Goal: Navigation & Orientation: Find specific page/section

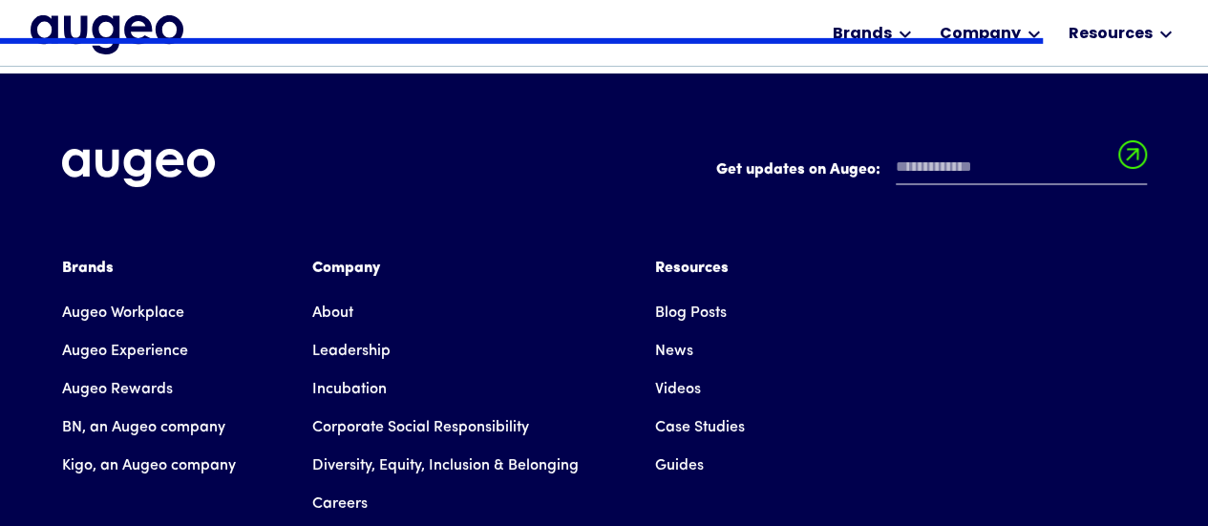
scroll to position [3148, 0]
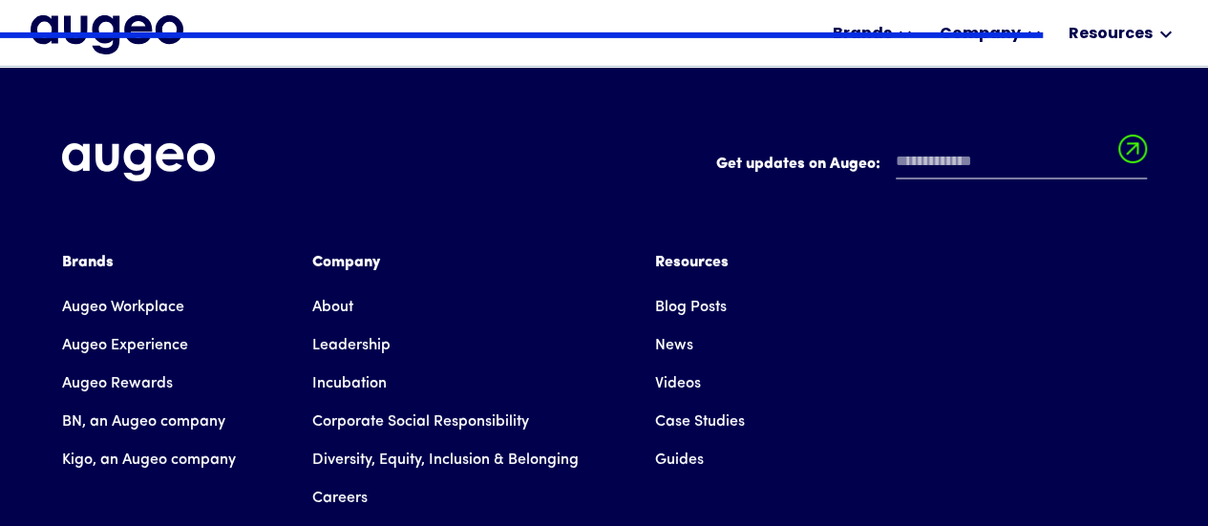
click at [353, 479] on link "Careers" at bounding box center [339, 498] width 55 height 38
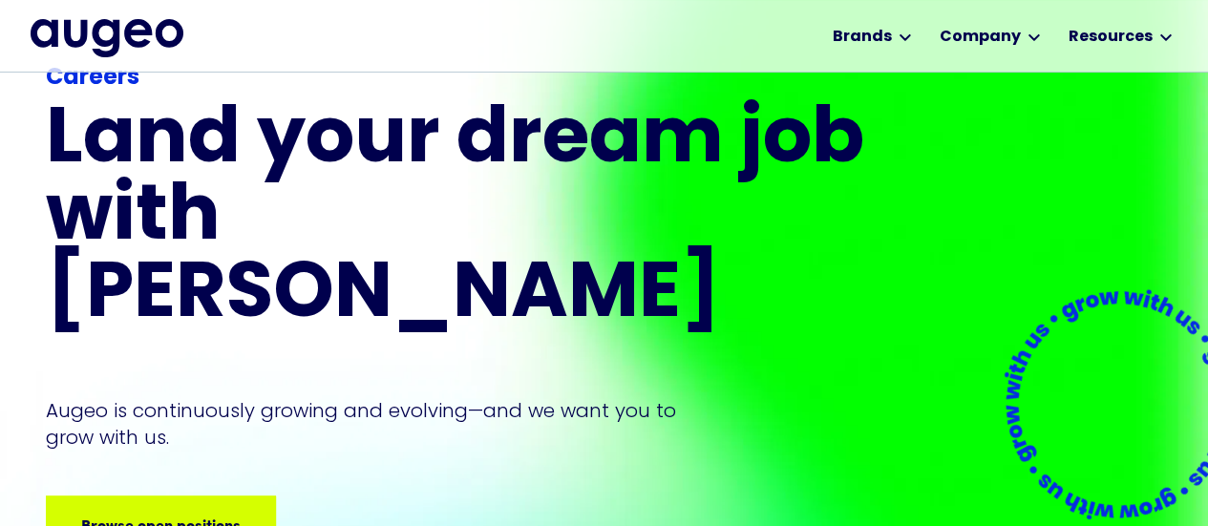
scroll to position [88, 0]
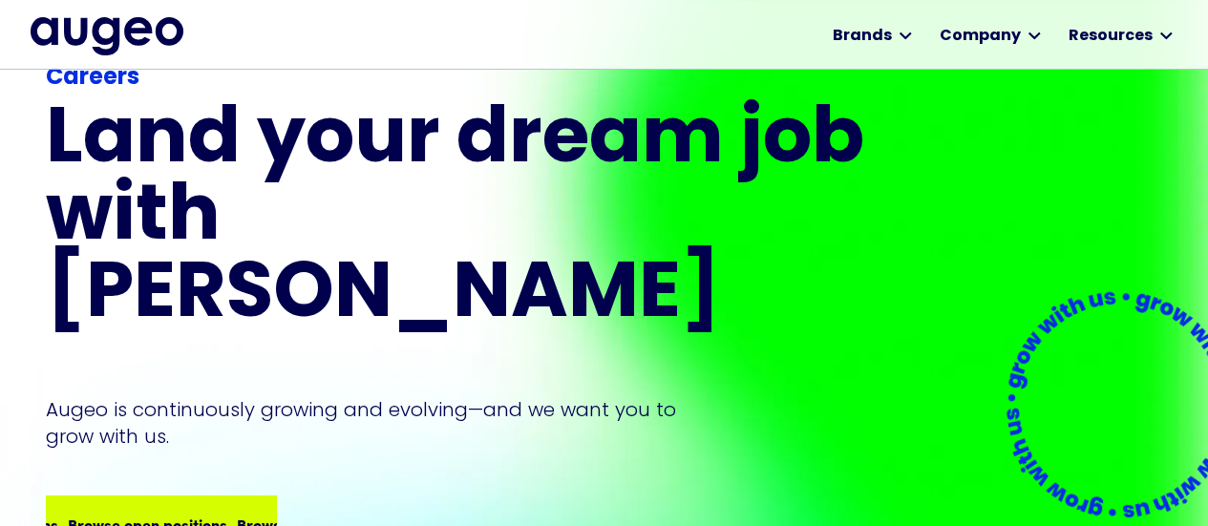
click at [153, 497] on div "Browse open positions Browse open positions Browse open positions Browse open p…" at bounding box center [161, 523] width 226 height 53
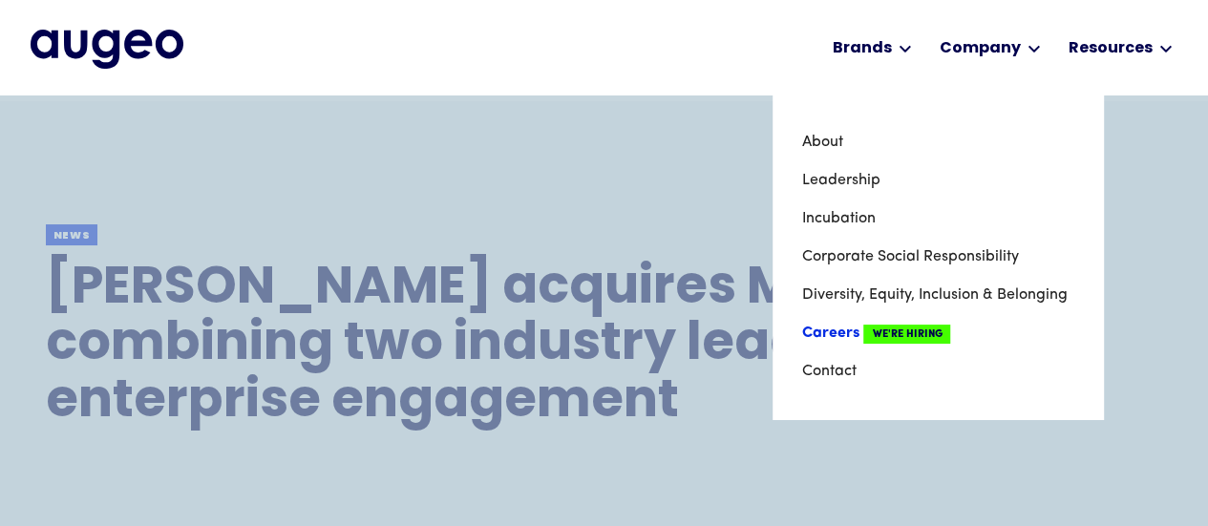
click at [836, 335] on link "Careers We're Hiring" at bounding box center [937, 333] width 273 height 38
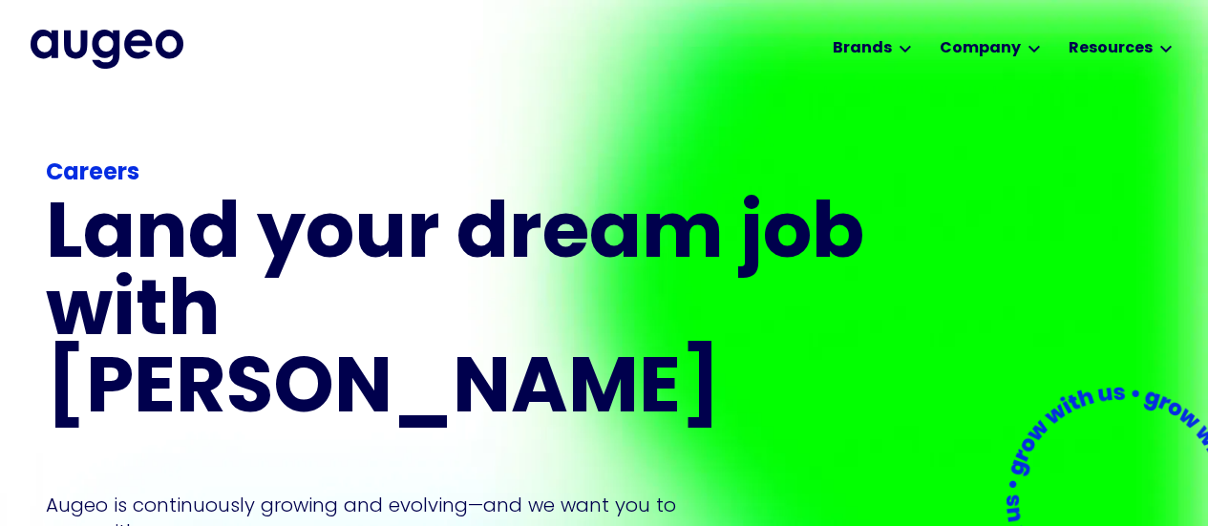
click at [1205, 22] on div "Workplace solutions Employee recognition & rewards Channel Loyalty Sales incent…" at bounding box center [604, 47] width 1208 height 95
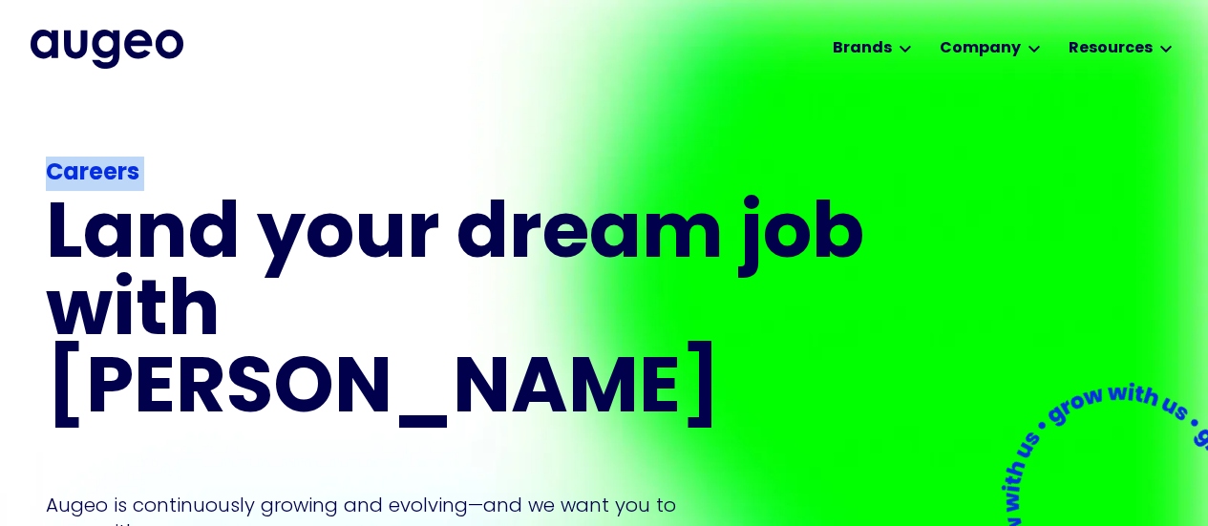
drag, startPoint x: 1205, startPoint y: 22, endPoint x: 1191, endPoint y: 132, distance: 110.7
click at [1207, 127] on html "Workplace solutions Employee recognition & rewards Channel Loyalty Sales incent…" at bounding box center [604, 263] width 1208 height 526
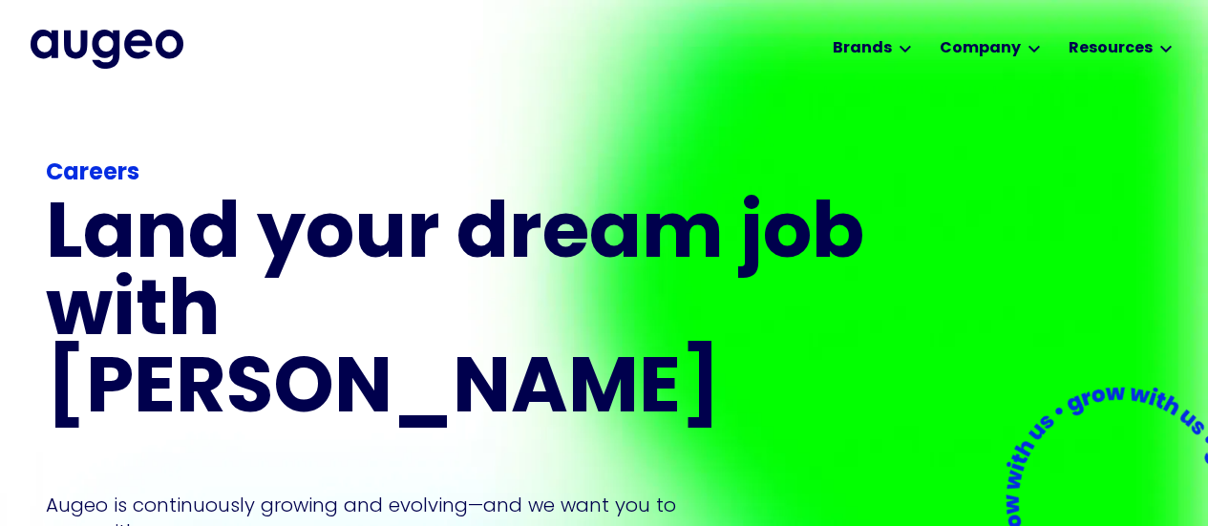
click at [465, 253] on h1 "Land your dream job﻿ with [PERSON_NAME]" at bounding box center [458, 315] width 825 height 232
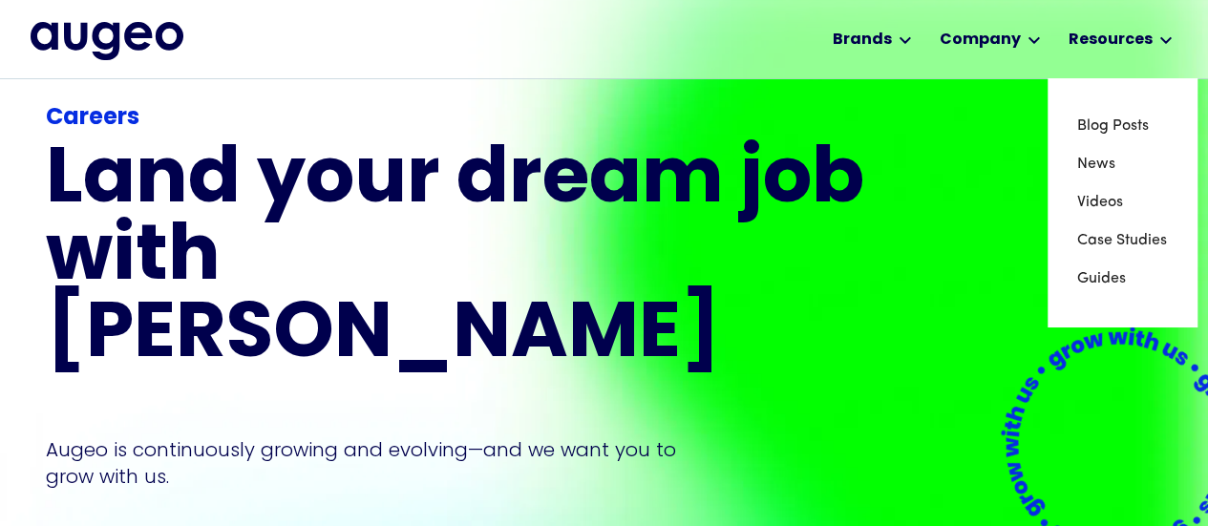
scroll to position [67, 0]
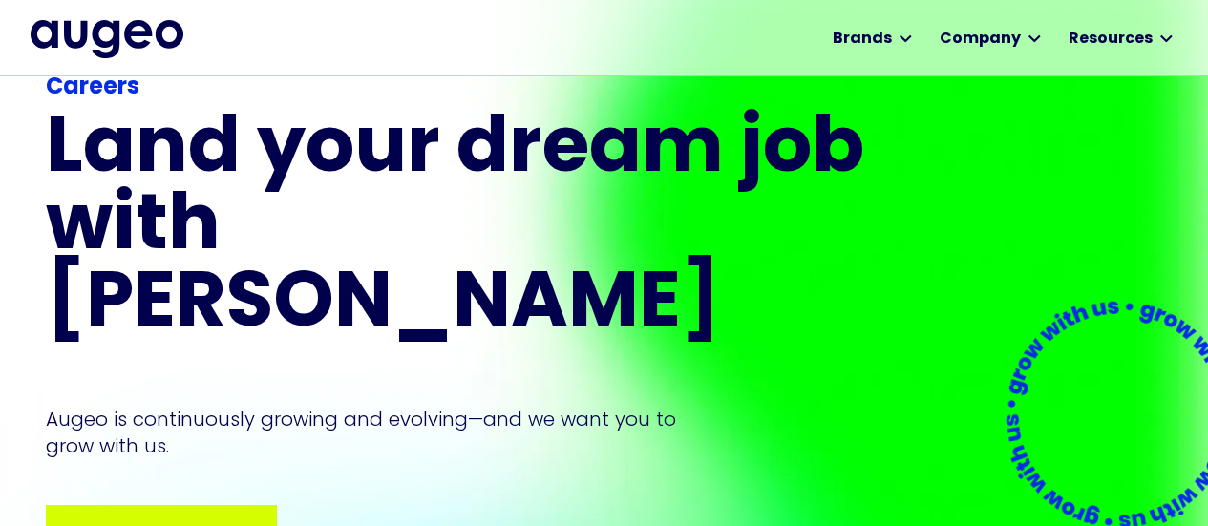
click at [168, 522] on div "Browse open positions Browse open positions Browse open positions Browse open p…" at bounding box center [232, 533] width 676 height 23
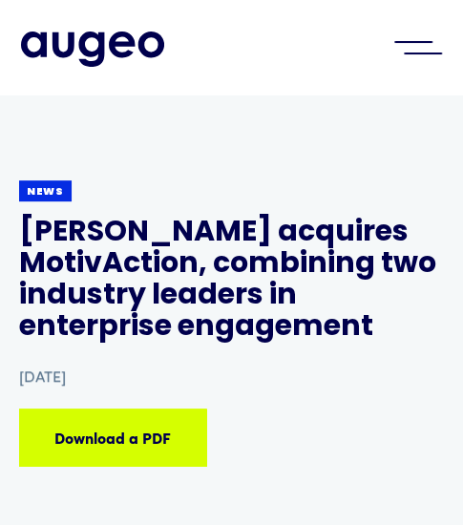
click at [417, 44] on div "menu" at bounding box center [418, 48] width 67 height 42
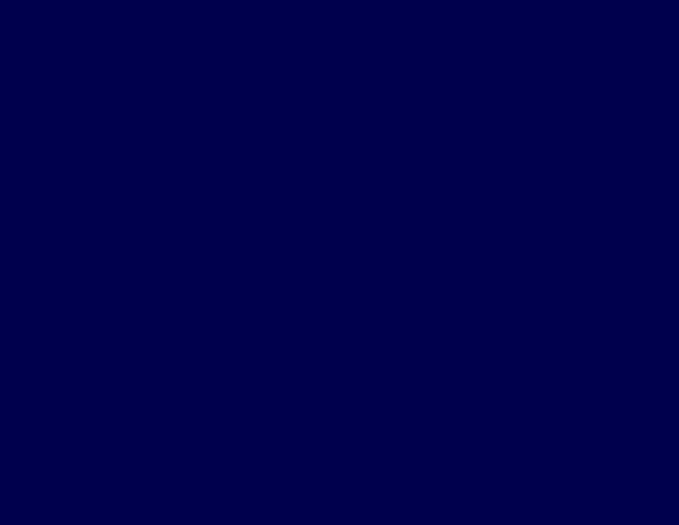
scroll to position [487, 0]
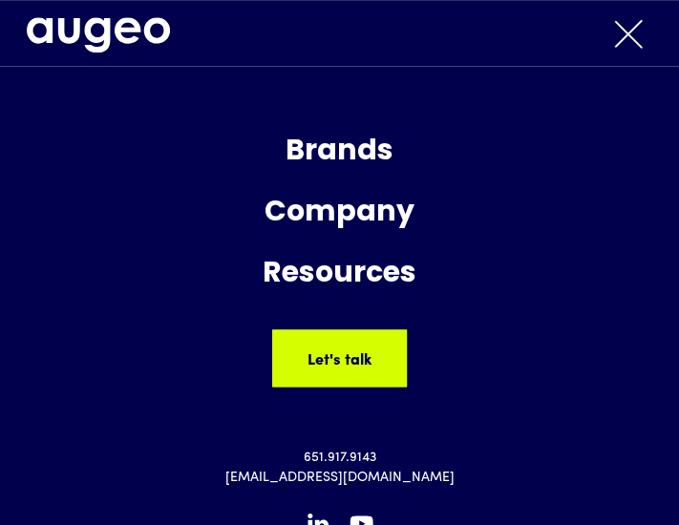
click at [462, 28] on div "menu" at bounding box center [628, 33] width 67 height 42
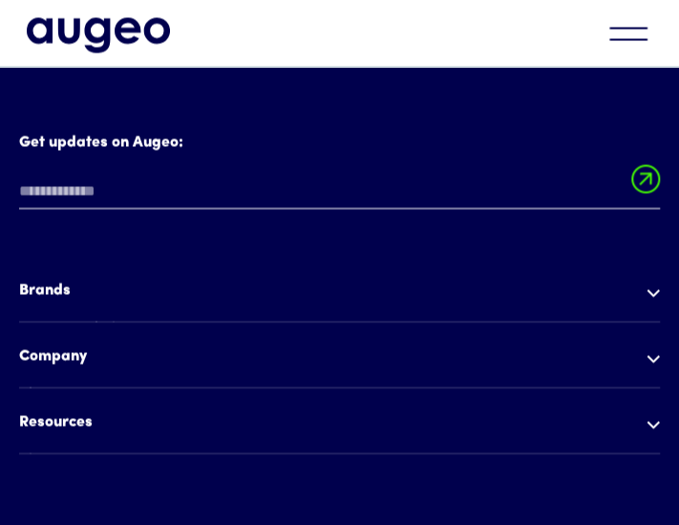
scroll to position [3038, 0]
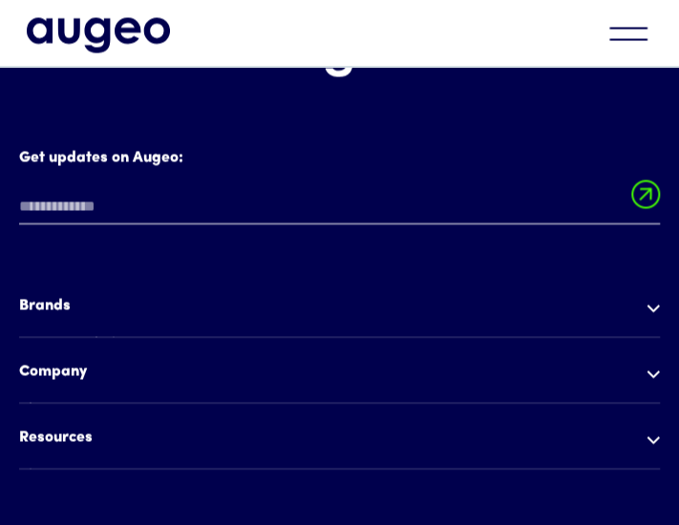
click at [462, 370] on img at bounding box center [652, 374] width 13 height 9
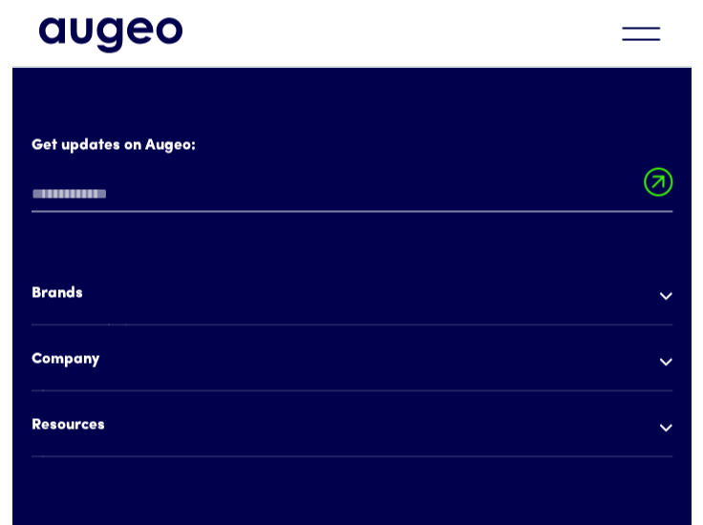
scroll to position [3046, 0]
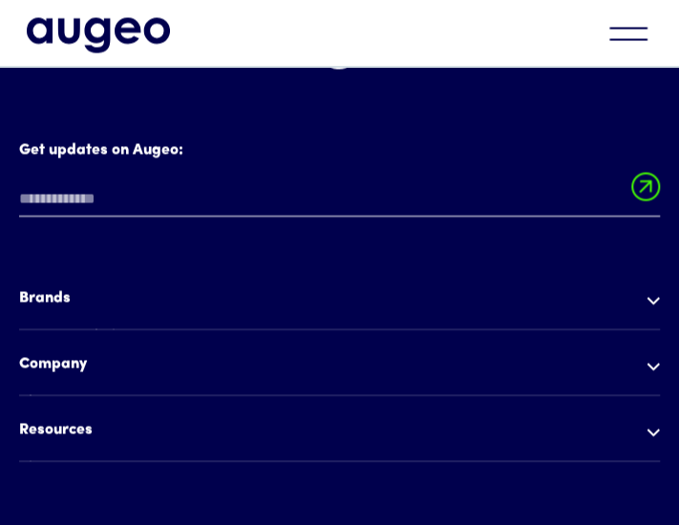
click at [462, 362] on img at bounding box center [652, 366] width 13 height 9
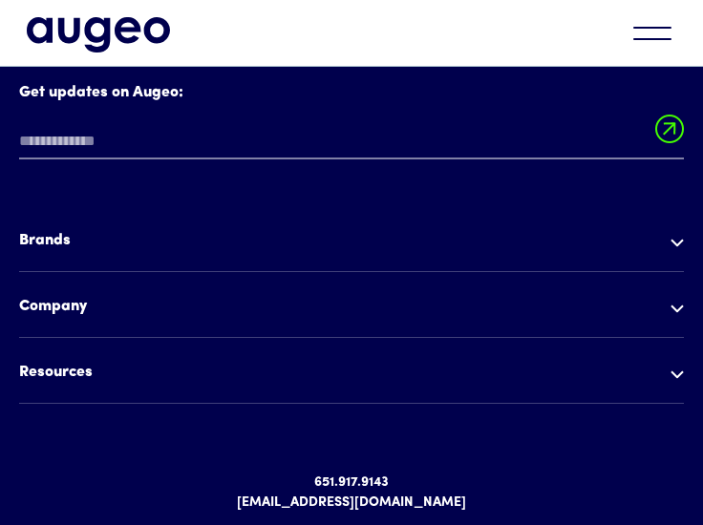
click at [462, 295] on div "Company" at bounding box center [351, 306] width 665 height 23
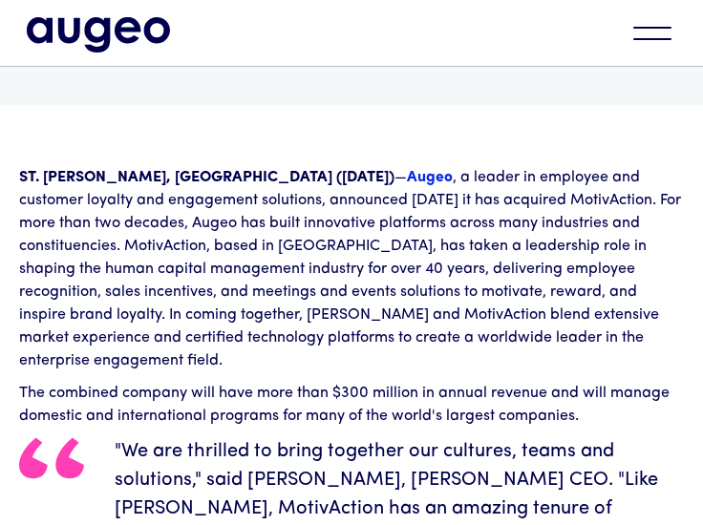
scroll to position [0, 0]
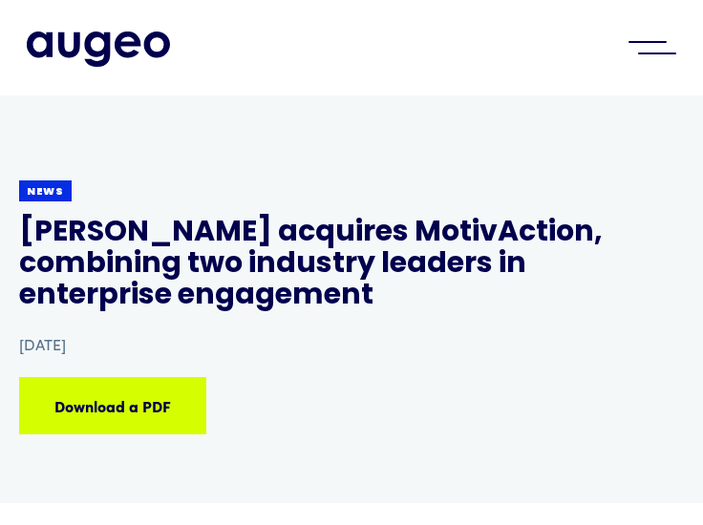
click at [462, 47] on div "menu" at bounding box center [652, 48] width 67 height 42
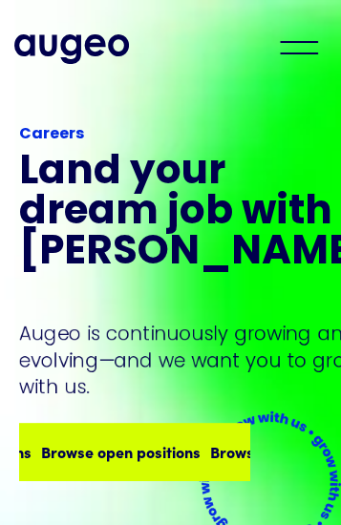
click at [210, 446] on div "Browse open positions" at bounding box center [289, 451] width 159 height 23
